Goal: Use online tool/utility: Utilize a website feature to perform a specific function

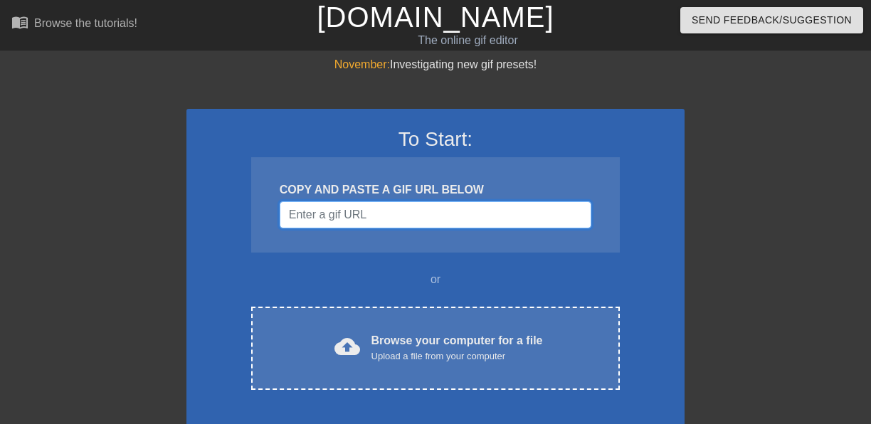
click at [388, 213] on input "Username" at bounding box center [436, 214] width 312 height 27
paste input "[URL][DOMAIN_NAME]"
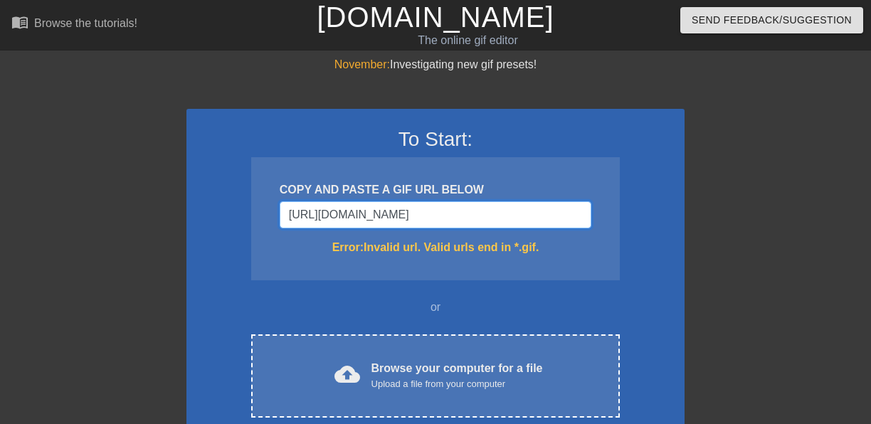
type input "[URL][DOMAIN_NAME]"
drag, startPoint x: 502, startPoint y: 216, endPoint x: 230, endPoint y: 208, distance: 272.0
click at [230, 208] on div "To Start: COPY AND PASTE A GIF URL BELOW [URL][DOMAIN_NAME] Error: Invalid url.…" at bounding box center [435, 298] width 498 height 379
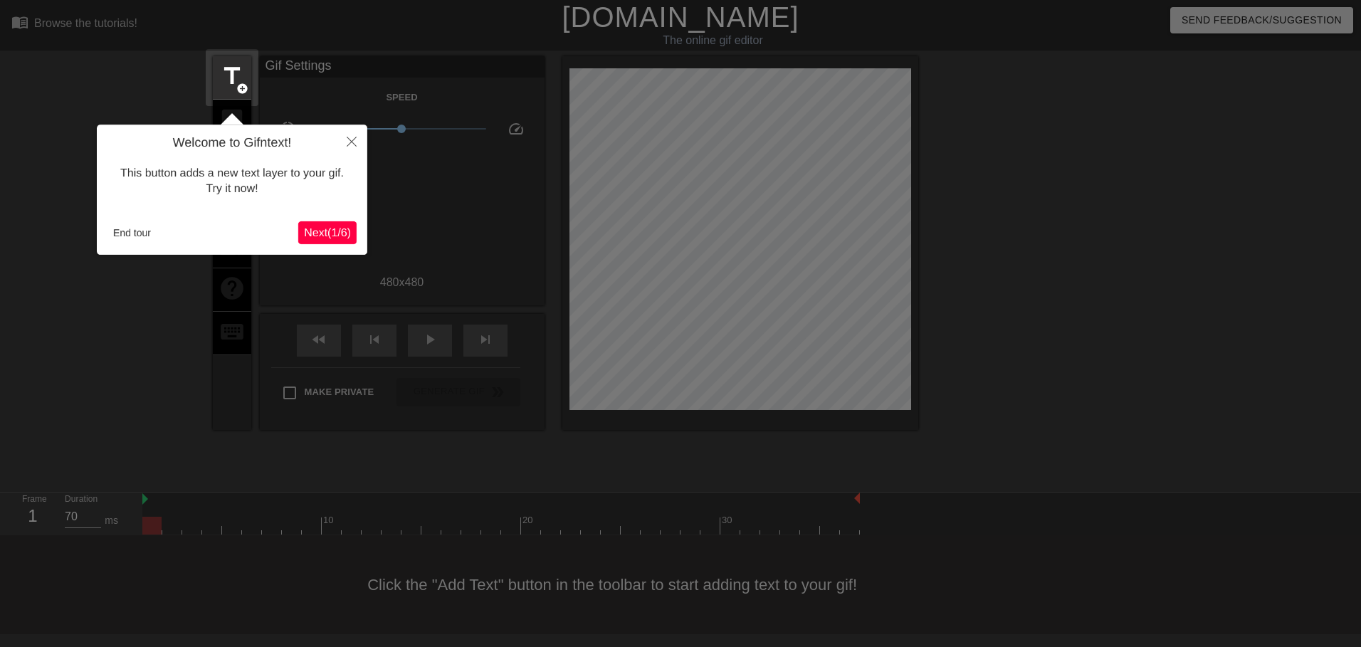
click at [325, 226] on span "Next ( 1 / 6 )" at bounding box center [327, 232] width 47 height 12
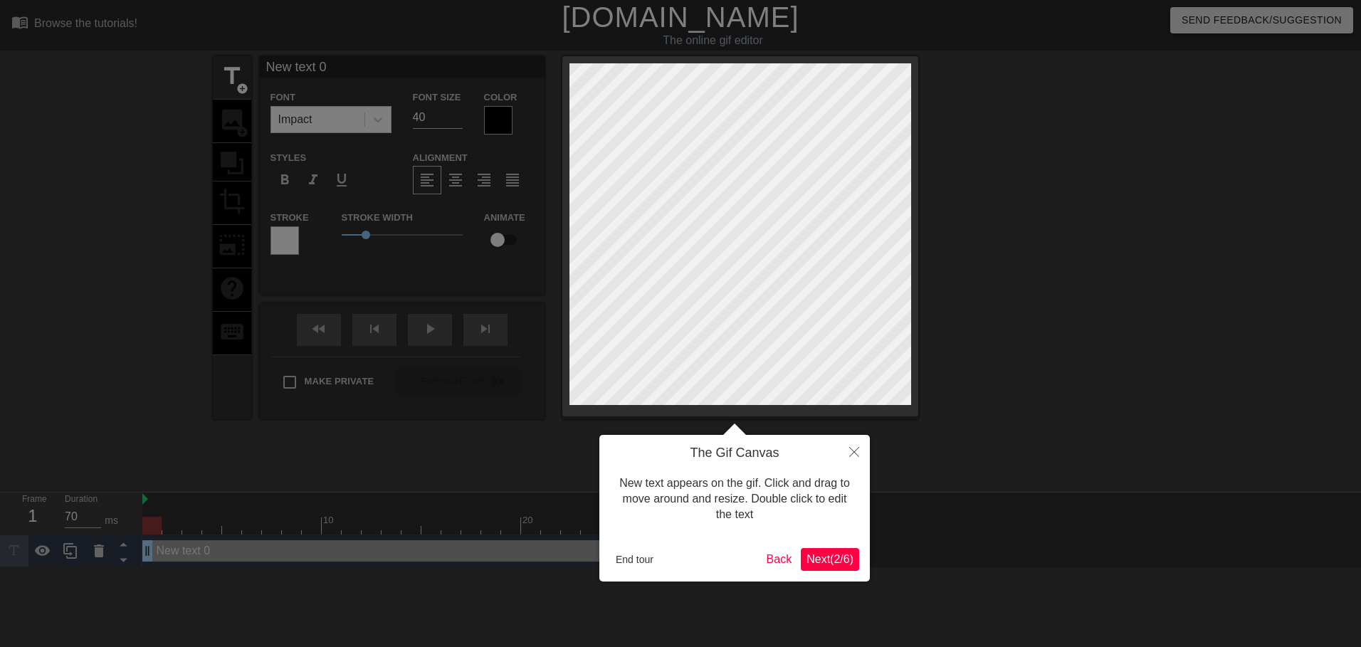
click at [829, 561] on span "Next ( 2 / 6 )" at bounding box center [829, 559] width 47 height 12
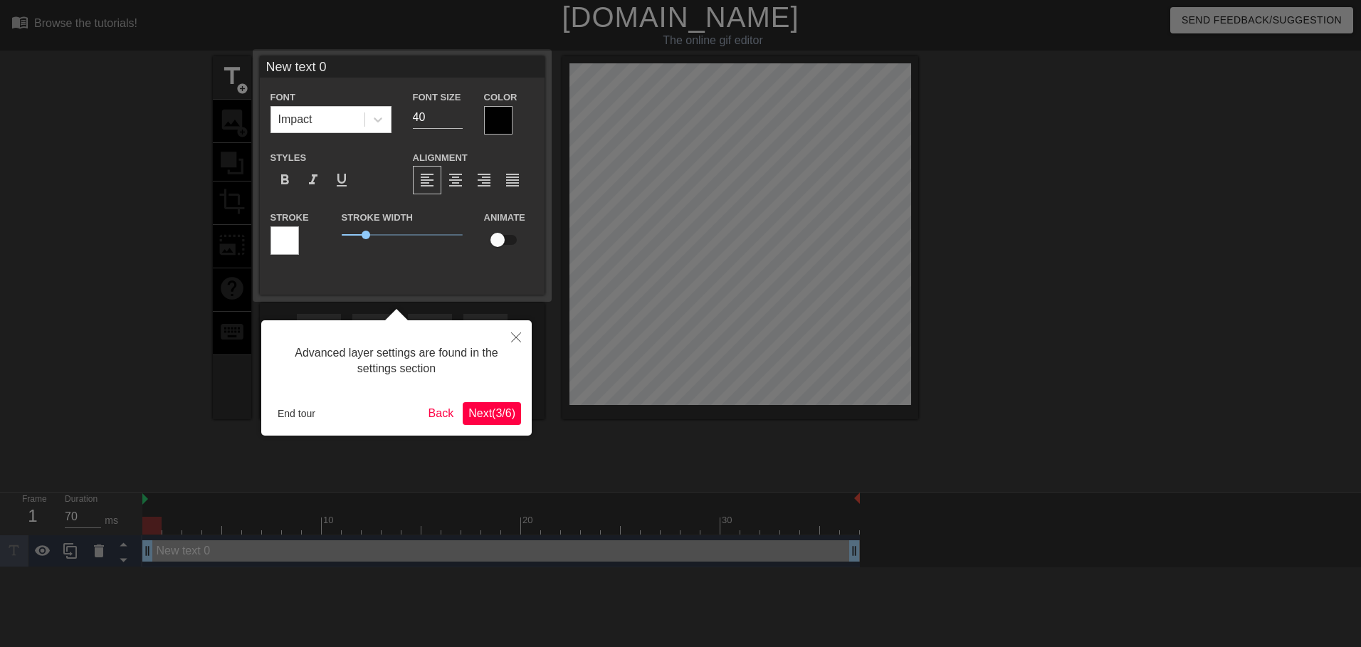
click at [497, 413] on span "Next ( 3 / 6 )" at bounding box center [491, 413] width 47 height 12
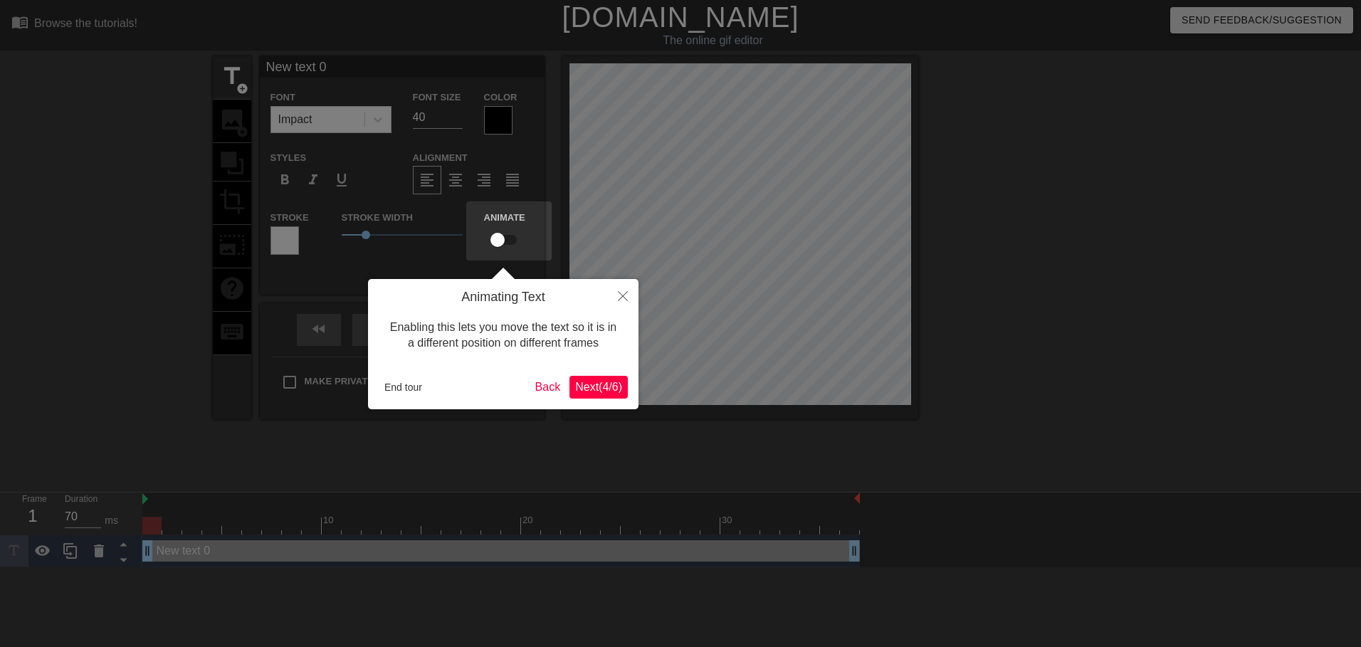
click at [596, 391] on span "Next ( 4 / 6 )" at bounding box center [598, 387] width 47 height 12
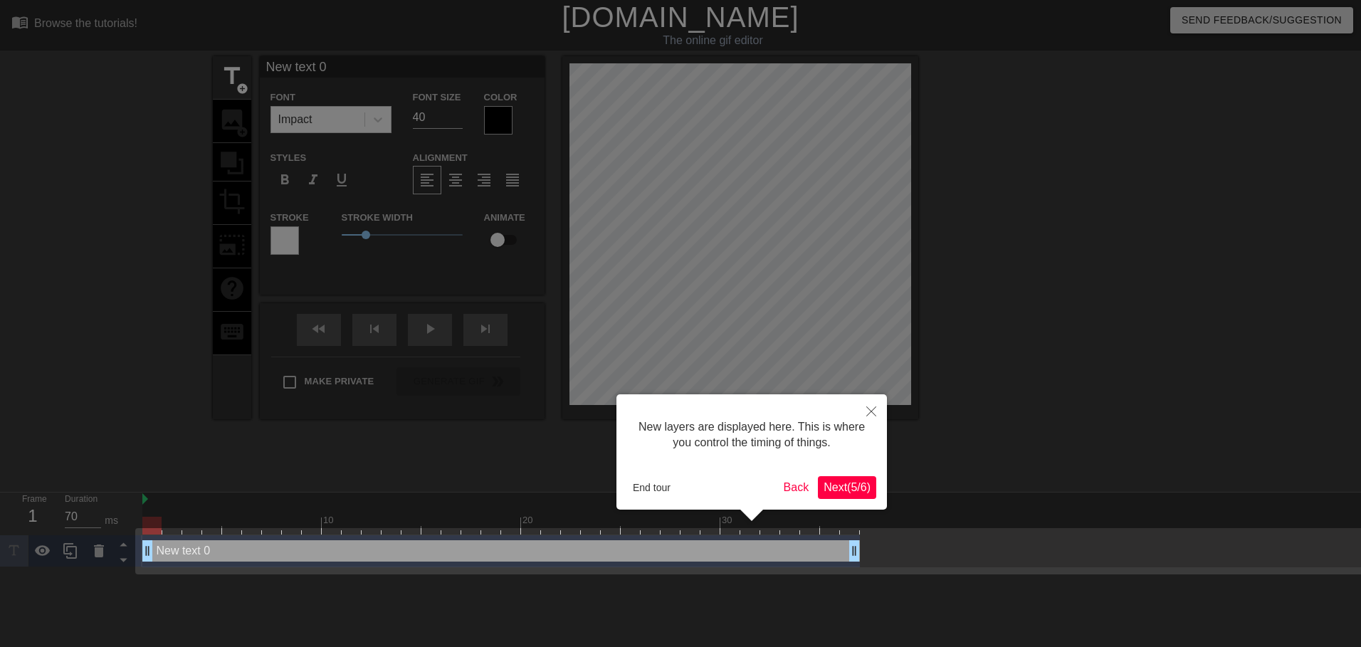
click at [842, 485] on span "Next ( 5 / 6 )" at bounding box center [846, 487] width 47 height 12
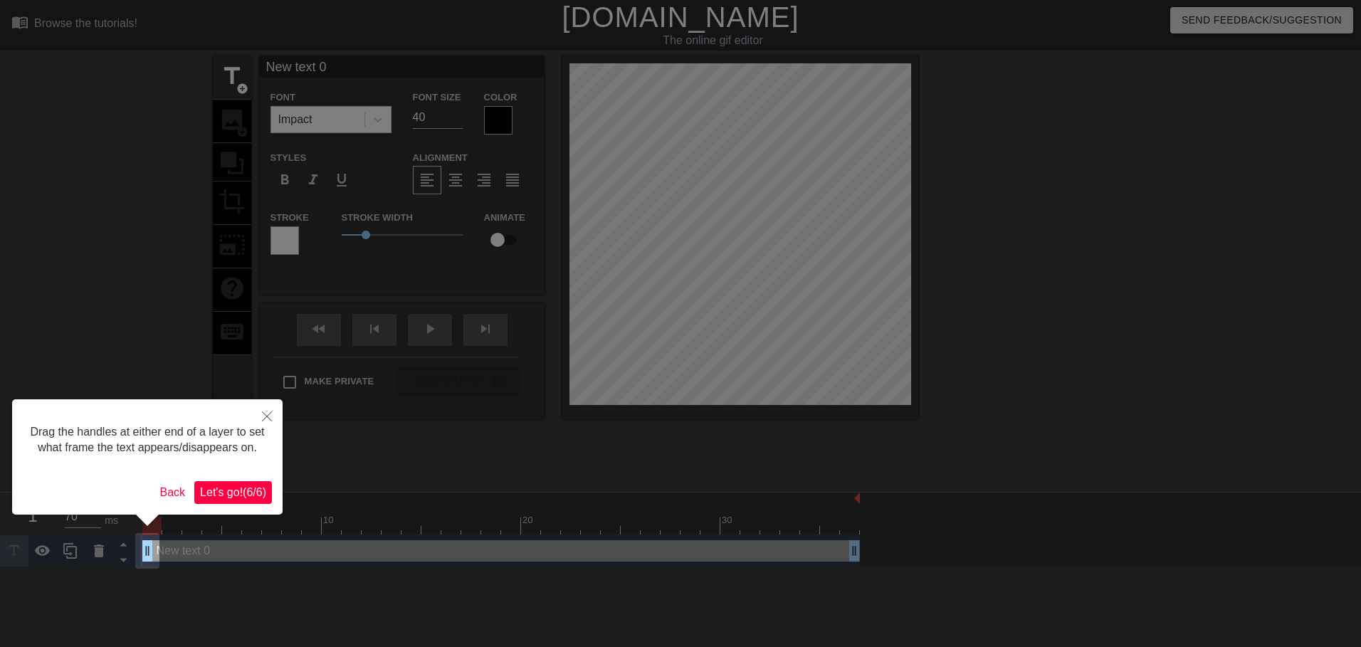
click at [251, 491] on span "Let's go! ( 6 / 6 )" at bounding box center [233, 492] width 66 height 12
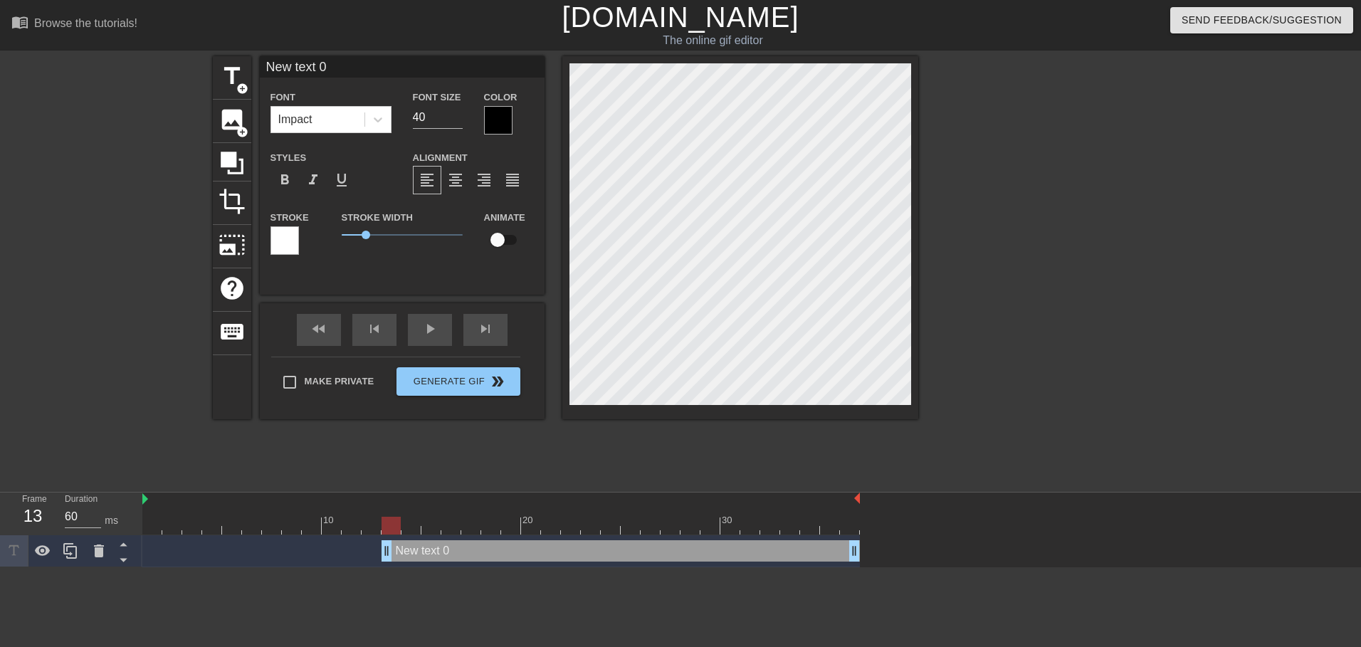
type input "70"
drag, startPoint x: 151, startPoint y: 552, endPoint x: 275, endPoint y: 548, distance: 124.6
type input "s"
type textarea "s"
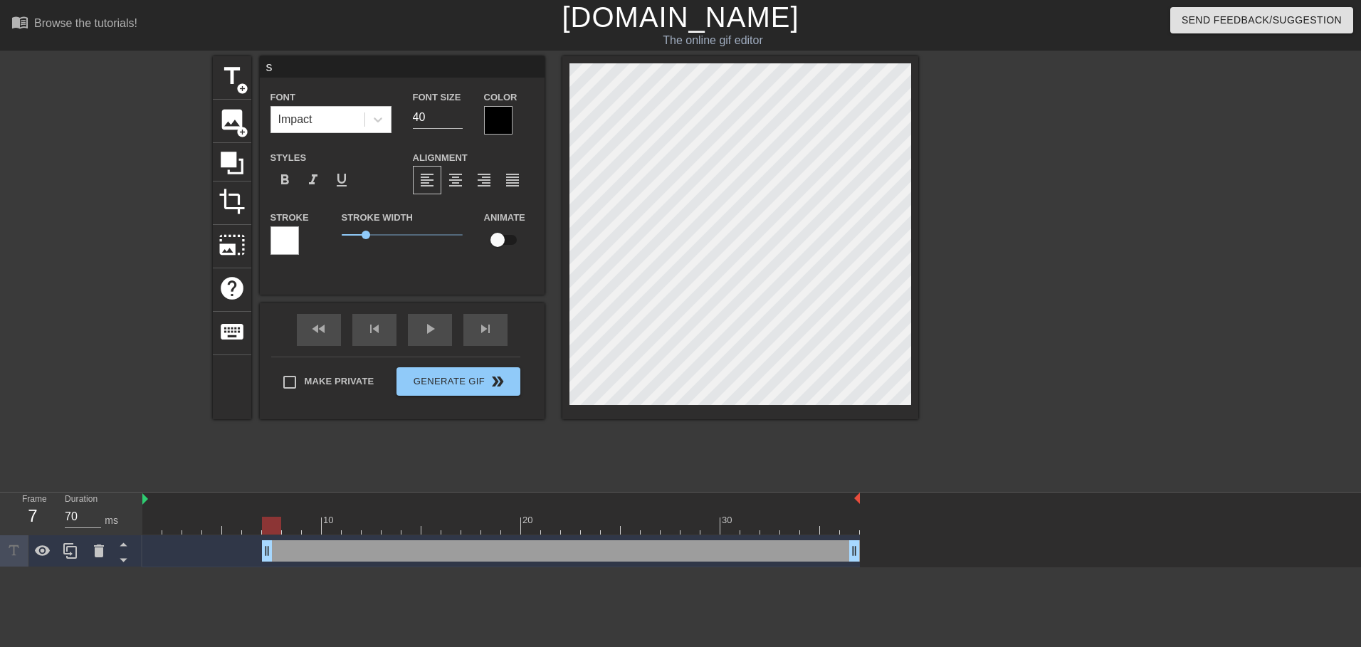
scroll to position [2, 1]
type input "sa"
type textarea "sa"
drag, startPoint x: 324, startPoint y: 65, endPoint x: 266, endPoint y: 66, distance: 57.7
click at [266, 66] on input "sa" at bounding box center [402, 66] width 285 height 21
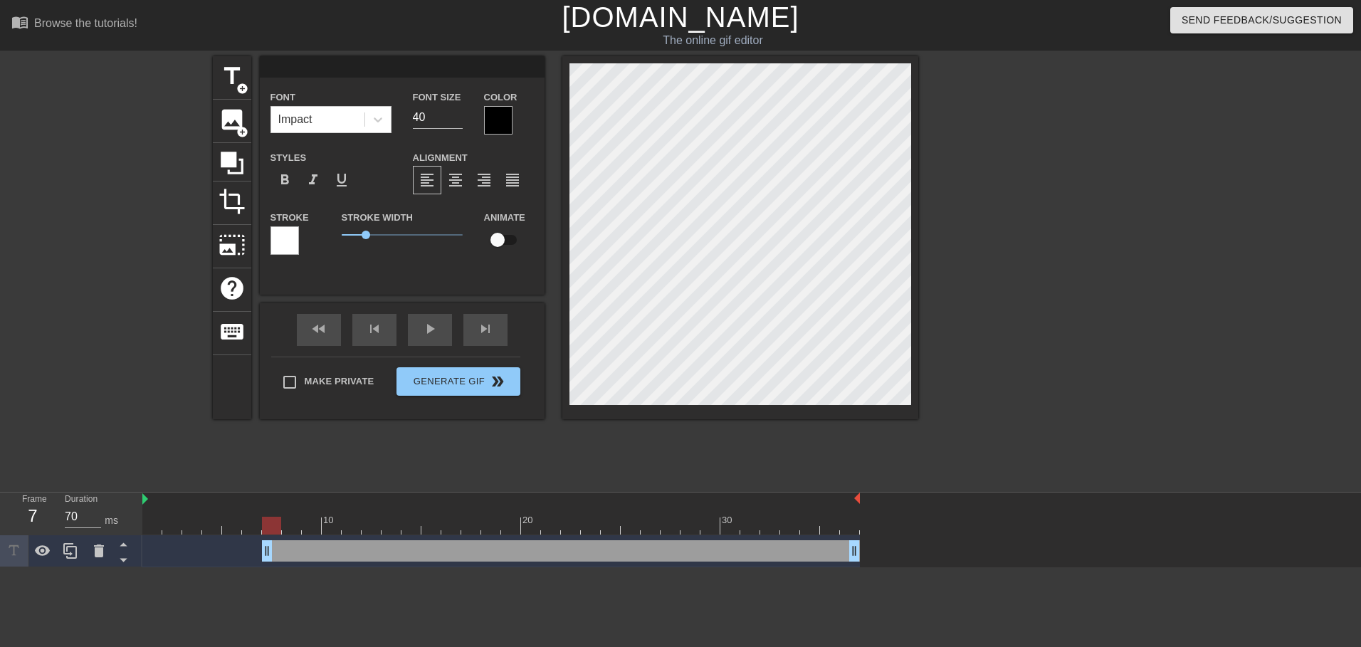
paste input
click at [272, 68] on input at bounding box center [402, 66] width 285 height 21
click at [305, 63] on input at bounding box center [402, 66] width 285 height 21
click at [316, 70] on input "MUO" at bounding box center [402, 66] width 285 height 21
type input "MUO JTYT"
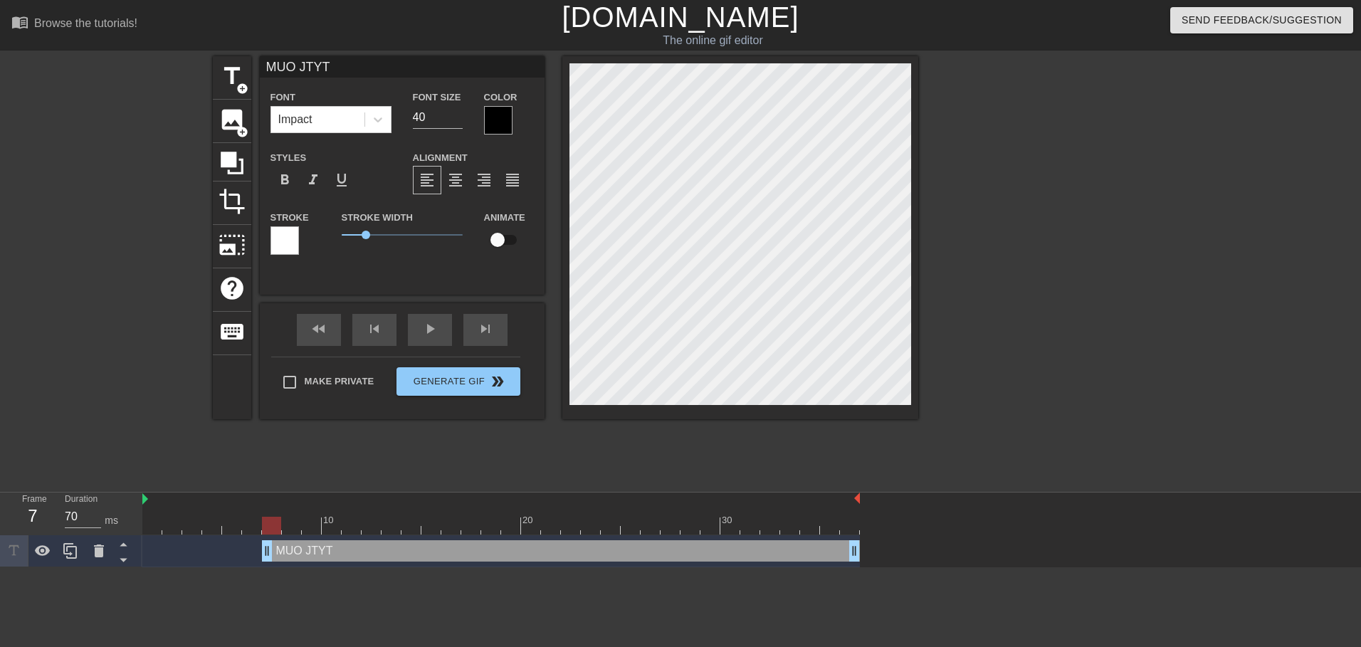
click at [606, 461] on div "title add_circle image add_circle crop photo_size_select_large help keyboard MU…" at bounding box center [565, 269] width 705 height 427
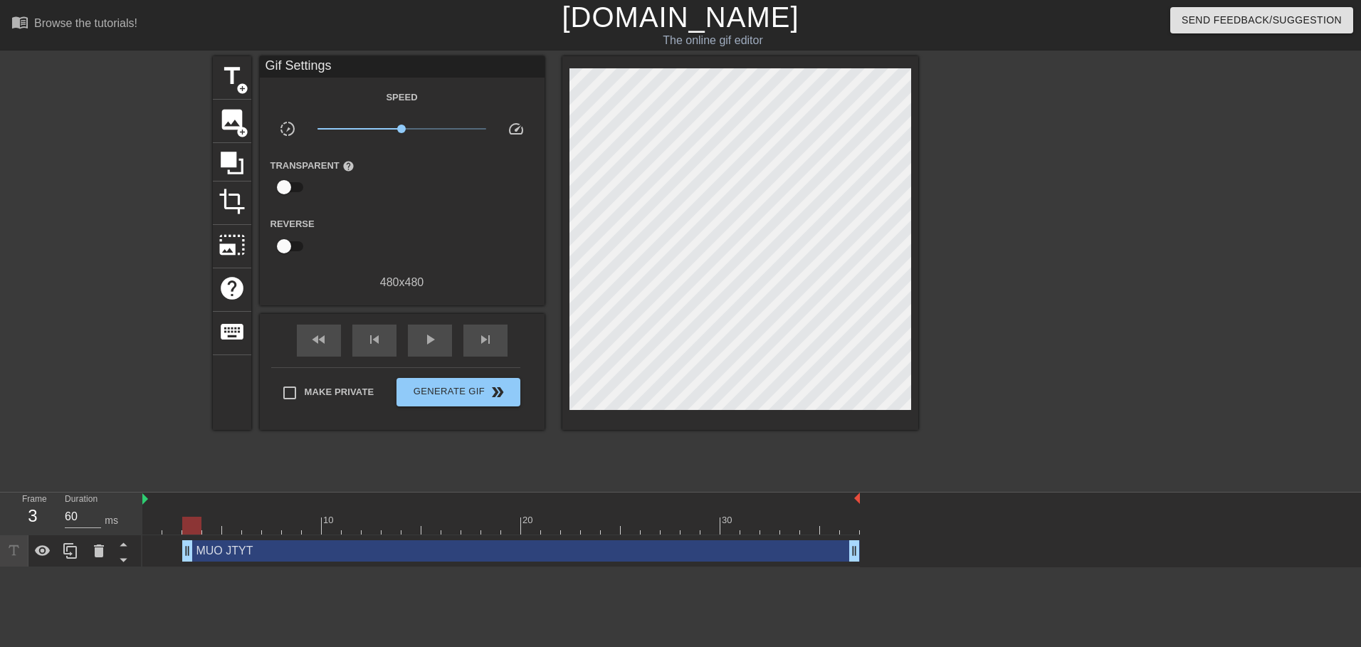
type input "70"
drag, startPoint x: 265, startPoint y: 554, endPoint x: 144, endPoint y: 556, distance: 121.0
click at [236, 73] on span "title" at bounding box center [231, 76] width 27 height 27
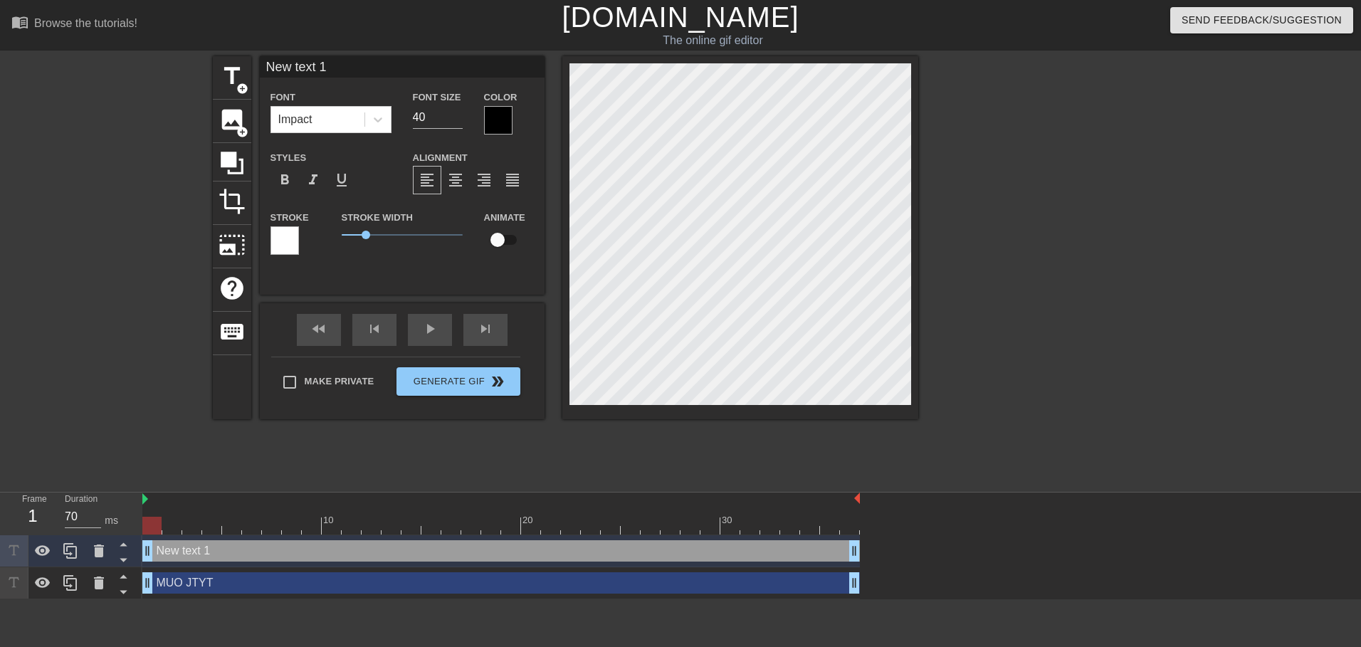
scroll to position [2, 4]
type input "H"
type textarea "H"
type input "HR"
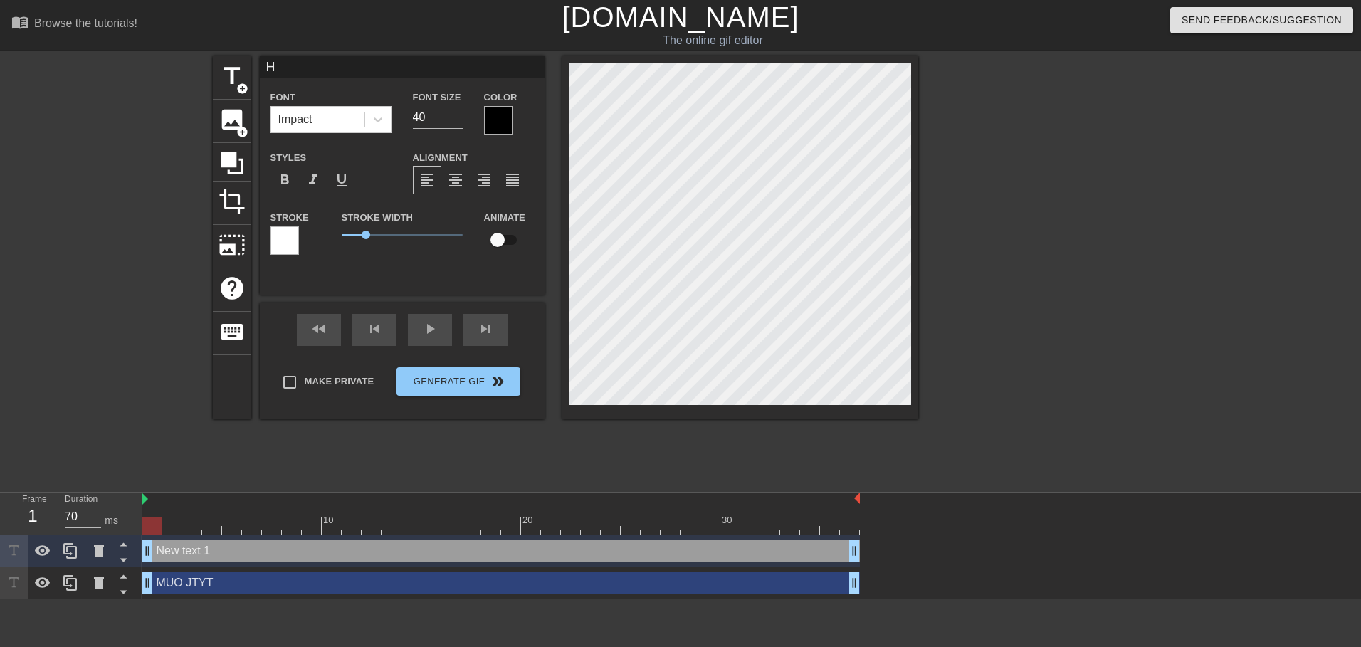
type textarea "HR"
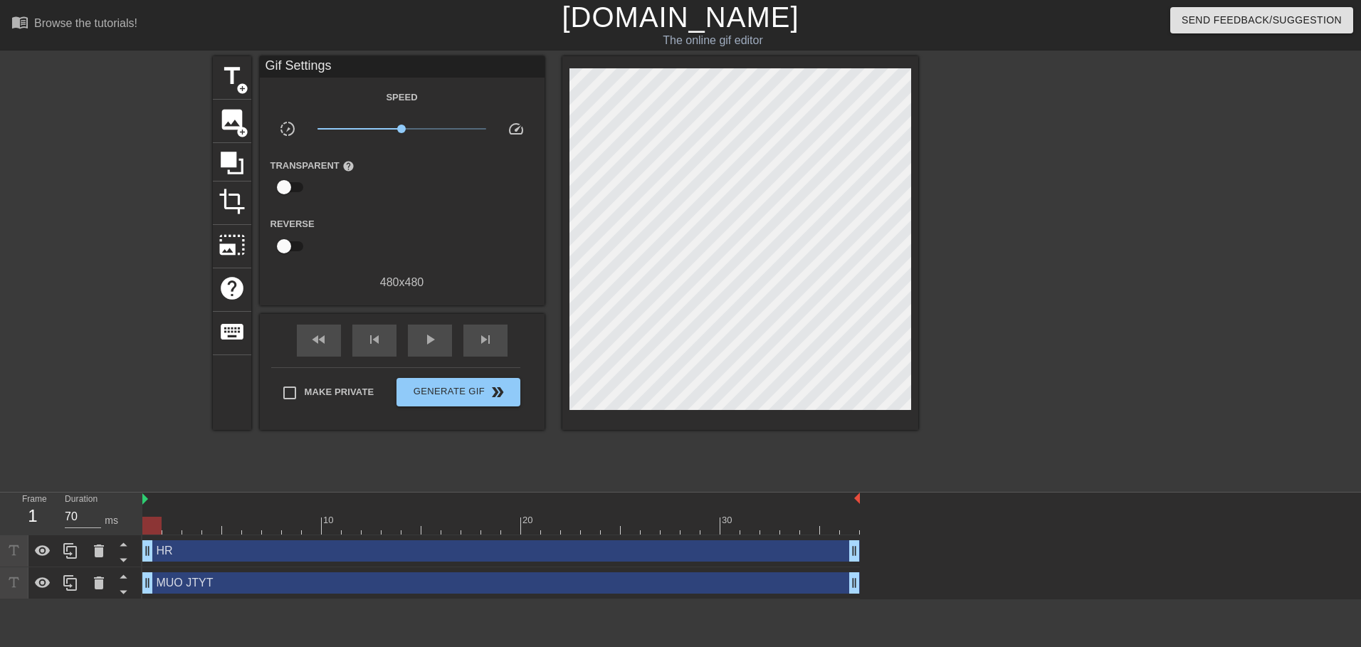
click at [897, 441] on div "title add_circle image add_circle crop photo_size_select_large help keyboard Gi…" at bounding box center [565, 269] width 705 height 427
click at [292, 382] on input "Make Private" at bounding box center [290, 393] width 30 height 30
click at [292, 387] on input "Make Private" at bounding box center [290, 393] width 30 height 30
checkbox input "false"
click at [416, 386] on span "Generate Gif double_arrow" at bounding box center [458, 392] width 112 height 17
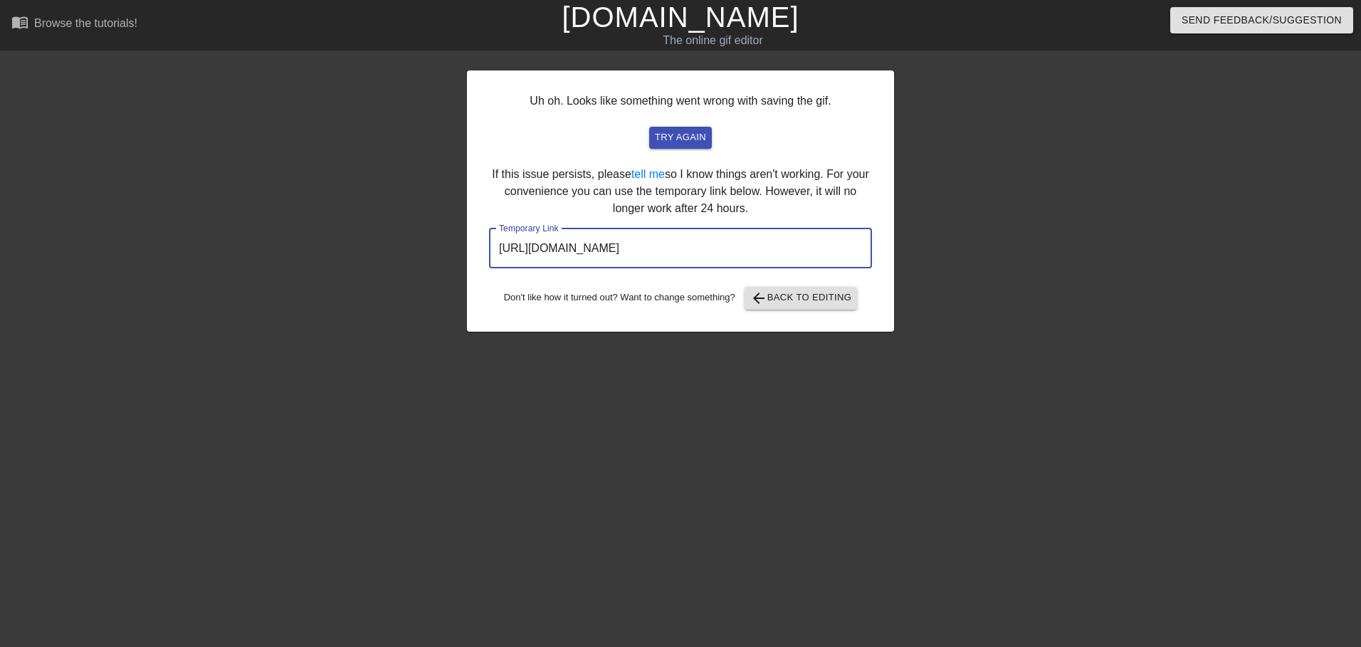
drag, startPoint x: 808, startPoint y: 249, endPoint x: 494, endPoint y: 258, distance: 314.7
click at [494, 258] on input "[URL][DOMAIN_NAME]" at bounding box center [680, 248] width 383 height 40
